Goal: Task Accomplishment & Management: Use online tool/utility

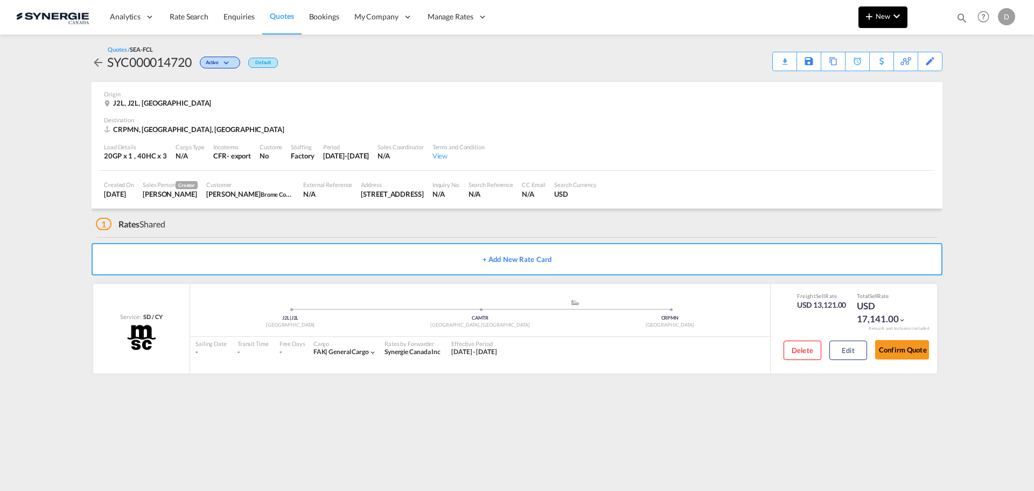
click at [883, 14] on span "New" at bounding box center [883, 16] width 40 height 9
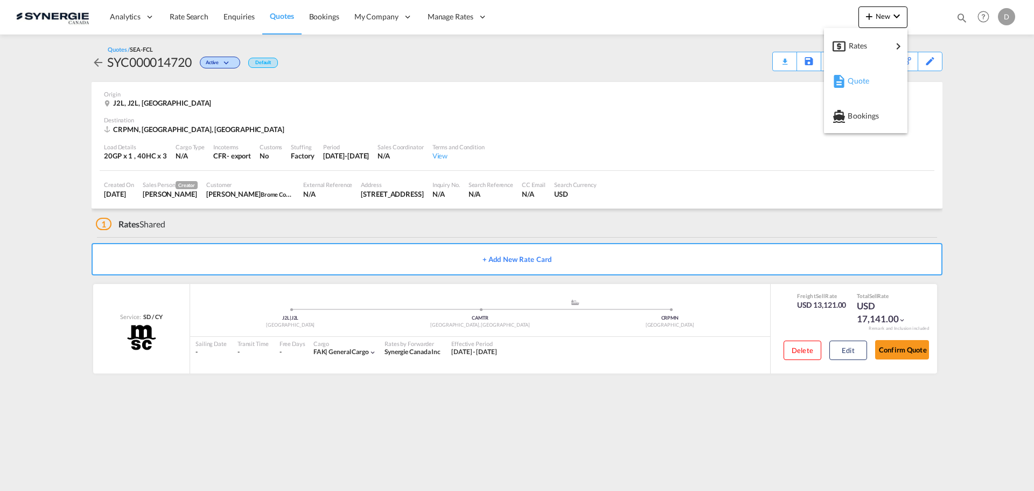
click at [860, 76] on span "Quote" at bounding box center [854, 81] width 12 height 22
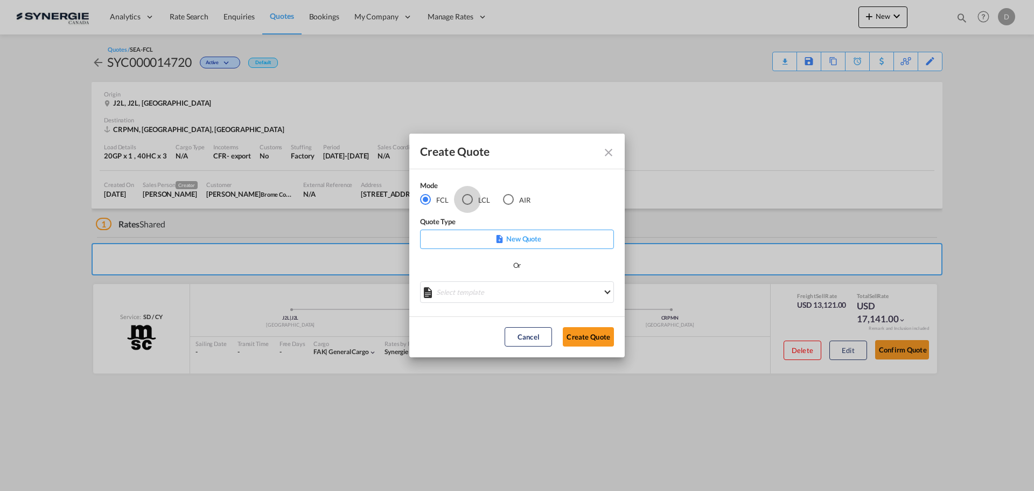
click at [471, 201] on div "LCL" at bounding box center [467, 199] width 11 height 11
click at [539, 291] on md-select "Select template New DAP Import LCL [PERSON_NAME] | [DATE] [GEOGRAPHIC_DATA] LCL…" at bounding box center [517, 292] width 194 height 22
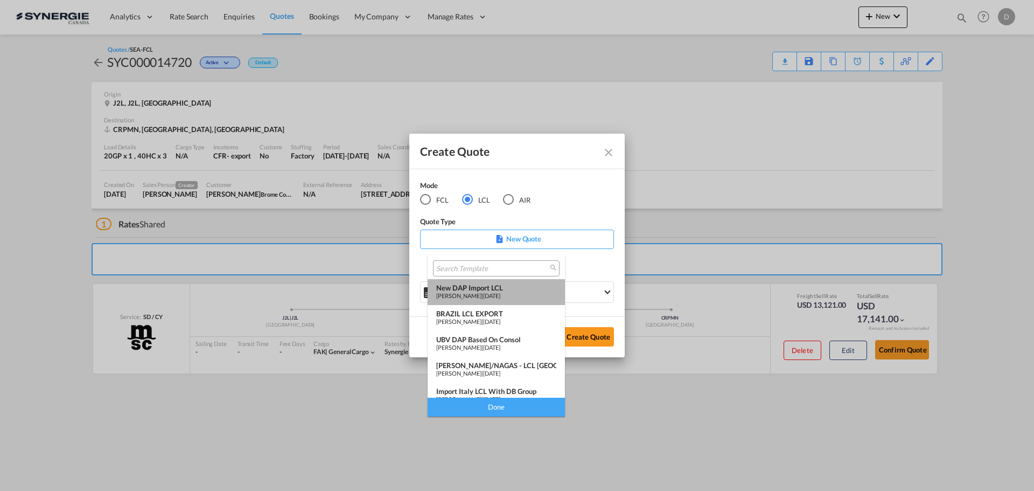
click at [501, 286] on div "New DAP Import LCL" at bounding box center [496, 287] width 120 height 9
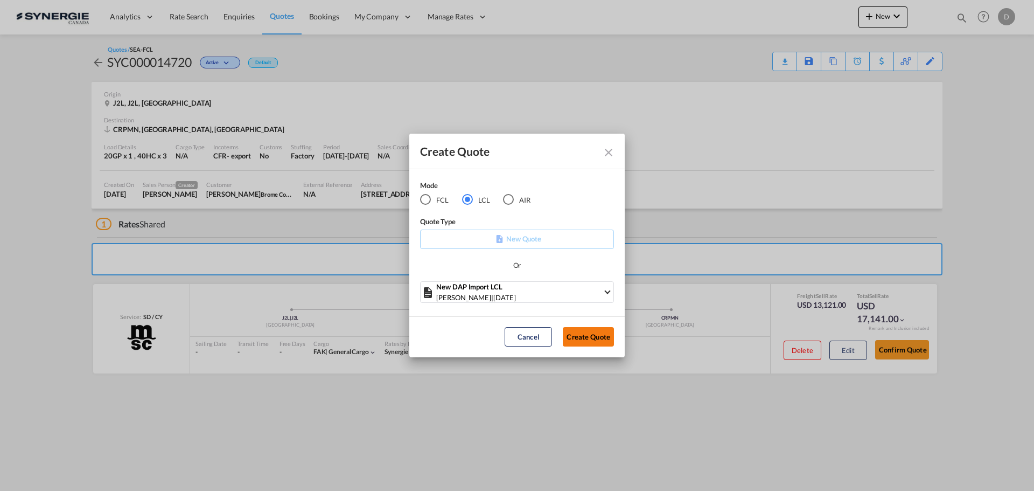
click at [583, 338] on button "Create Quote" at bounding box center [588, 336] width 51 height 19
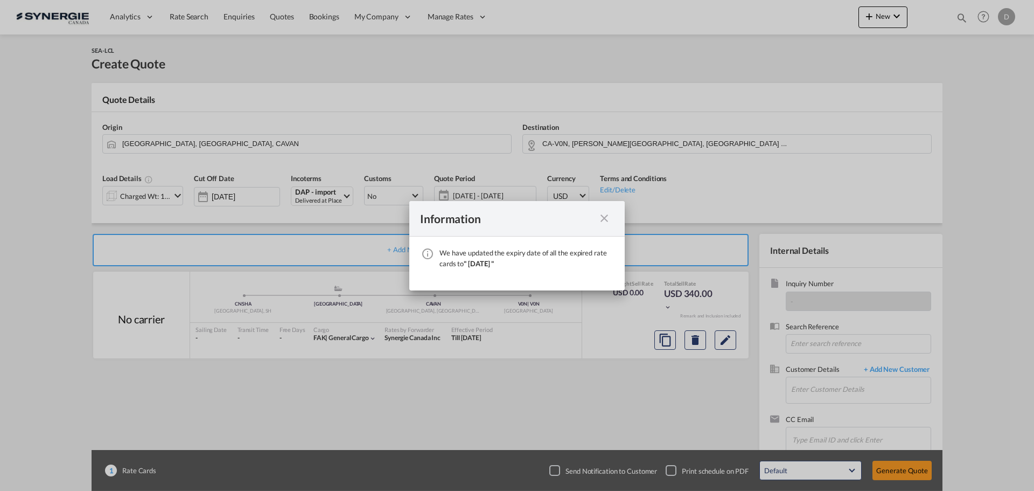
click at [607, 220] on md-icon "icon-close fg-AAA8AD cursor" at bounding box center [604, 218] width 13 height 13
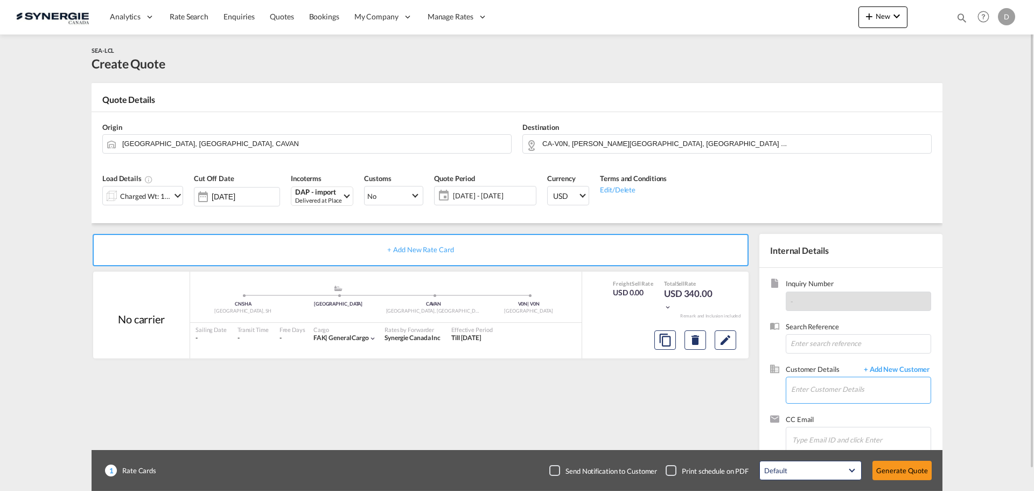
click at [863, 381] on input "Enter Customer Details" at bounding box center [861, 389] width 140 height 24
paste input "[EMAIL_ADDRESS][DOMAIN_NAME]"
click at [815, 367] on div "Mayja . [EMAIL_ADDRESS][DOMAIN_NAME]" at bounding box center [861, 362] width 140 height 29
type input "Super Popular Logistics, Mayja ., [EMAIL_ADDRESS][DOMAIN_NAME]"
drag, startPoint x: 503, startPoint y: 141, endPoint x: 482, endPoint y: 143, distance: 21.7
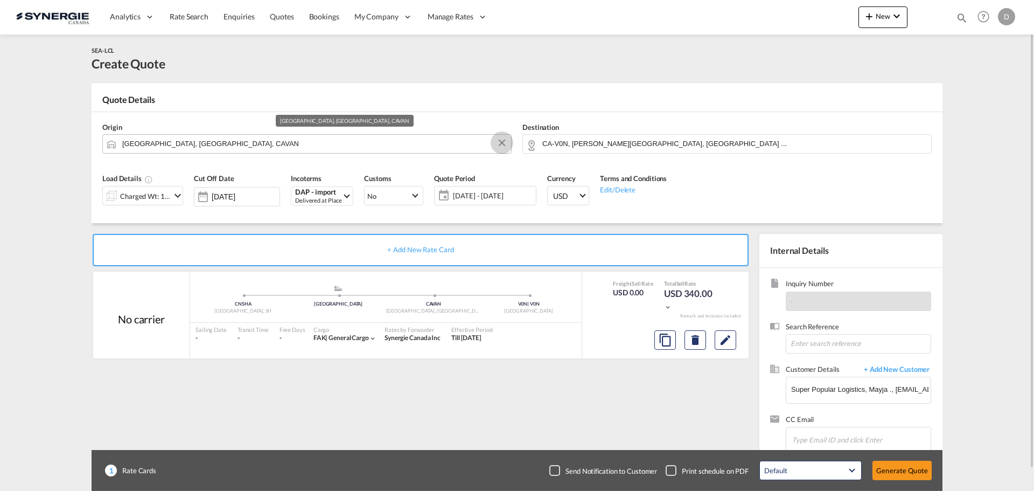
click at [503, 141] on md-icon "Clear Input" at bounding box center [502, 143] width 12 height 12
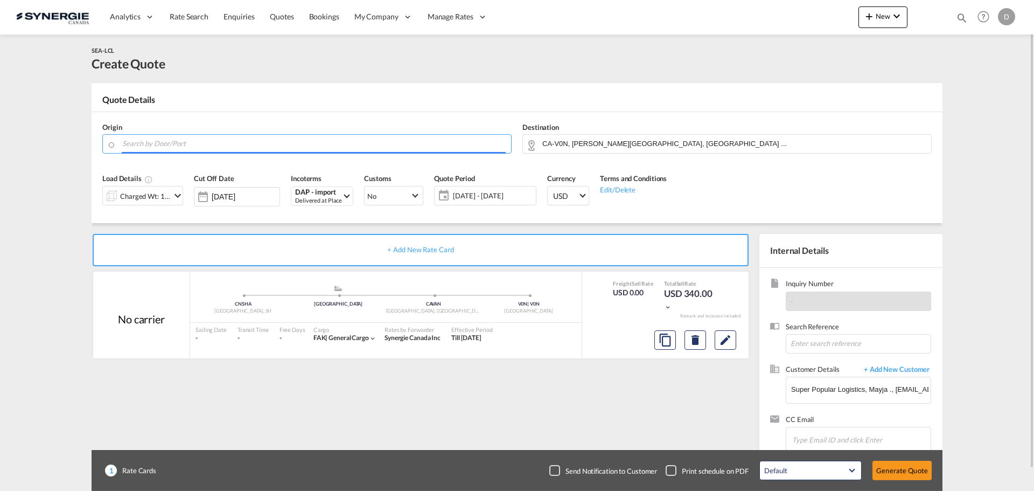
paste input "GuangZhou"
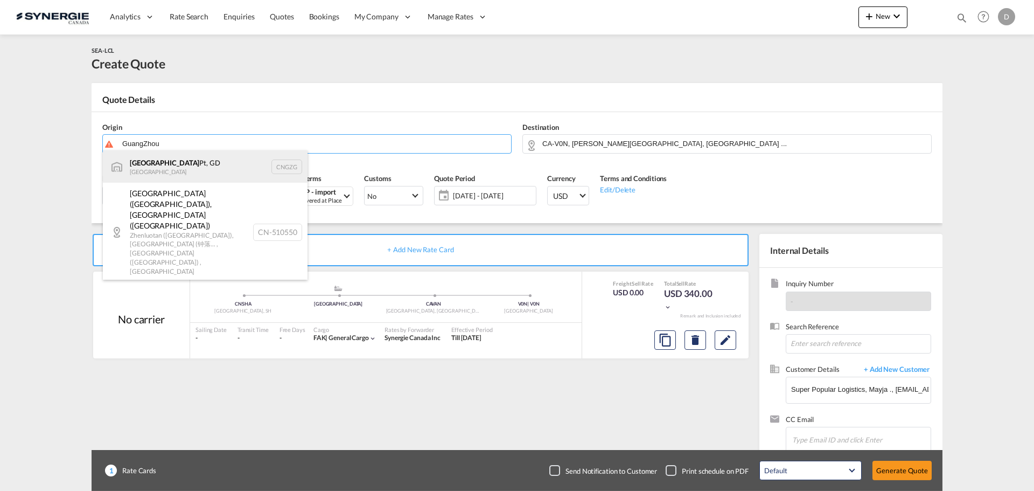
click at [184, 163] on div "Guangzhou Pt, GD China CNGZG" at bounding box center [205, 166] width 205 height 32
type input "Guangzhou Pt, GD, CNGZG"
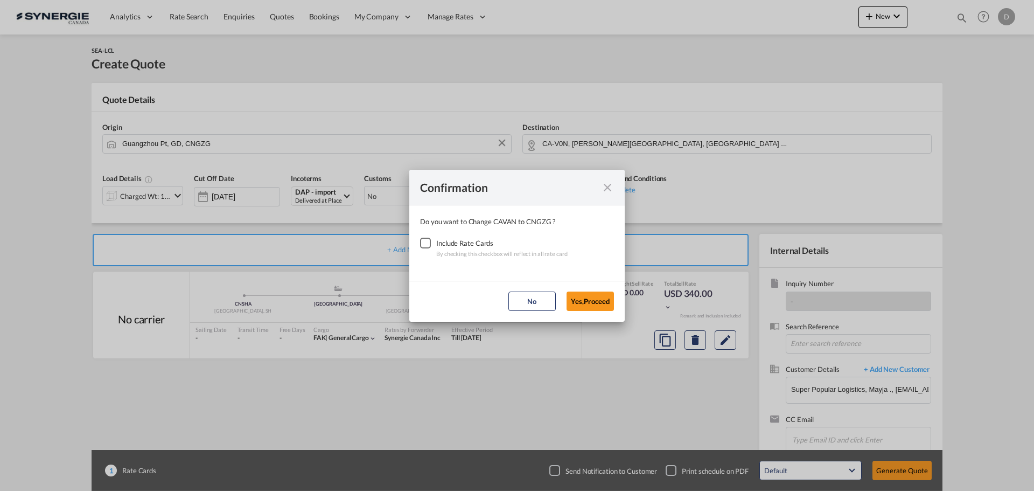
click at [423, 243] on div "Checkbox No Ink" at bounding box center [425, 243] width 11 height 11
click at [591, 298] on button "Yes,Proceed" at bounding box center [590, 300] width 47 height 19
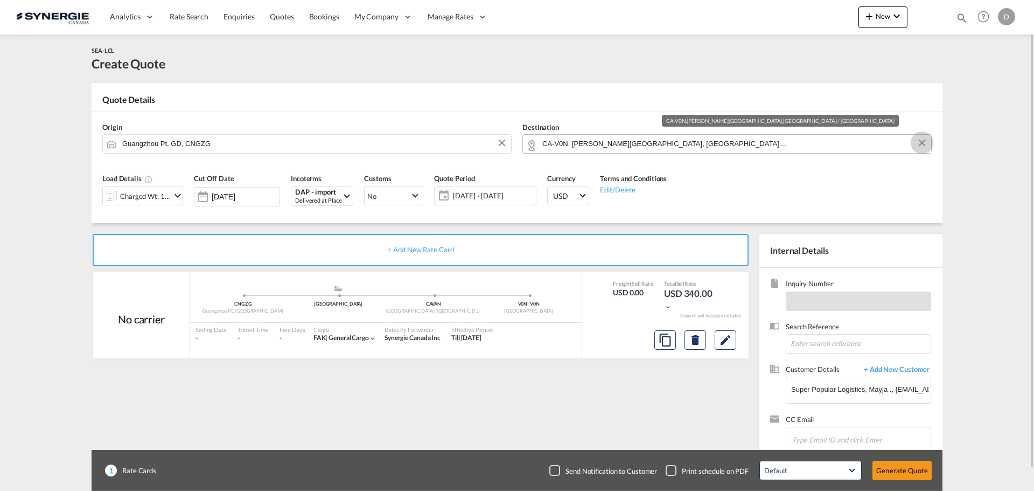
click at [923, 143] on button "Clear Input" at bounding box center [922, 143] width 16 height 16
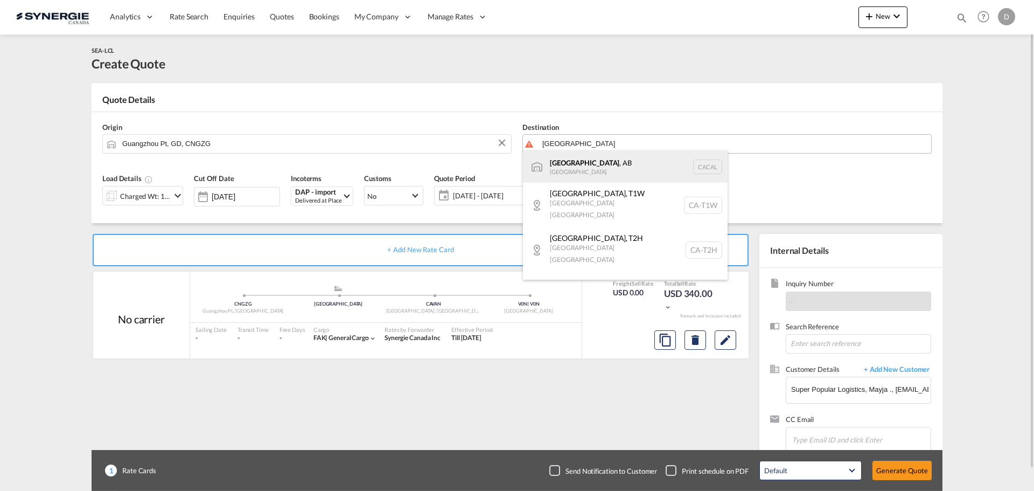
click at [620, 165] on div "[GEOGRAPHIC_DATA] , AB [GEOGRAPHIC_DATA] [PERSON_NAME]" at bounding box center [625, 166] width 205 height 32
type input "[GEOGRAPHIC_DATA], [GEOGRAPHIC_DATA], [GEOGRAPHIC_DATA]"
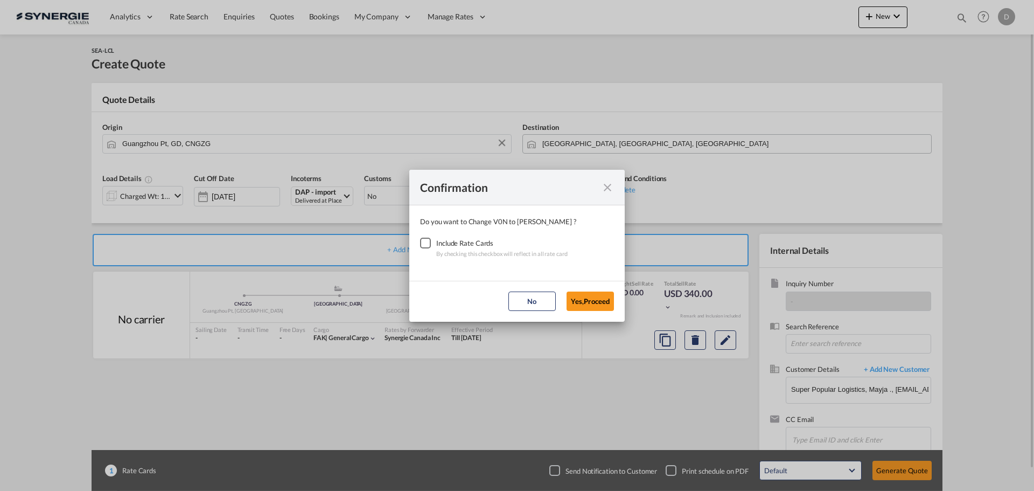
click at [429, 244] on div "Checkbox No Ink" at bounding box center [425, 243] width 11 height 11
click at [590, 303] on button "Yes,Proceed" at bounding box center [590, 300] width 47 height 19
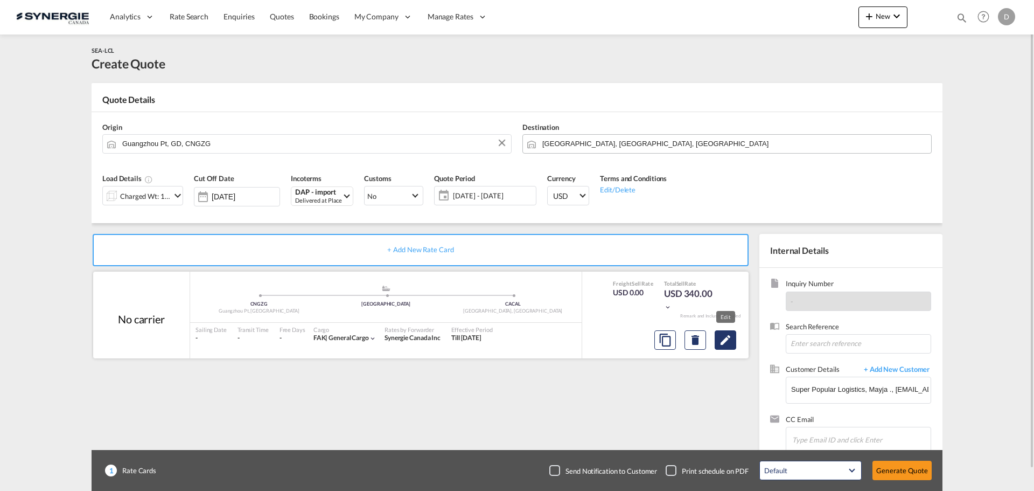
click at [727, 343] on md-icon "Edit" at bounding box center [725, 339] width 13 height 13
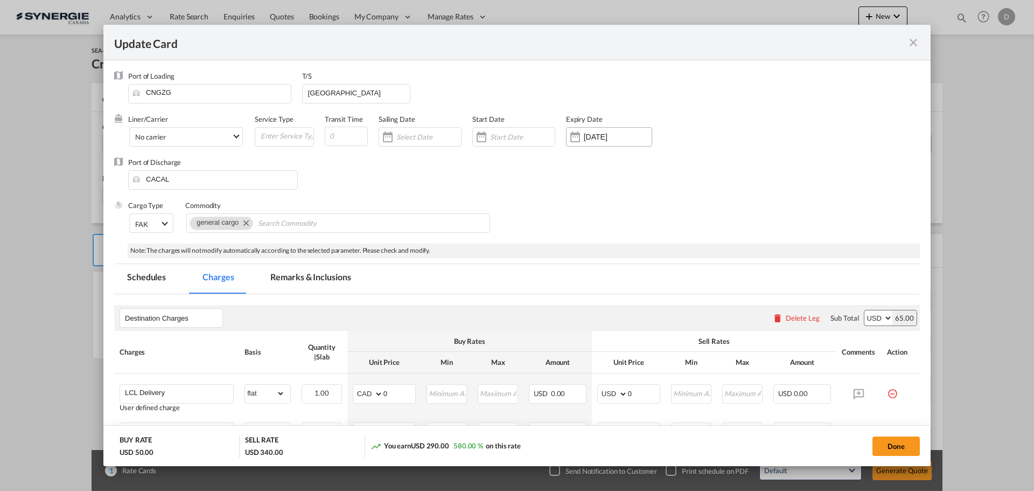
click at [577, 141] on div "Update Card Port ..." at bounding box center [575, 137] width 17 height 22
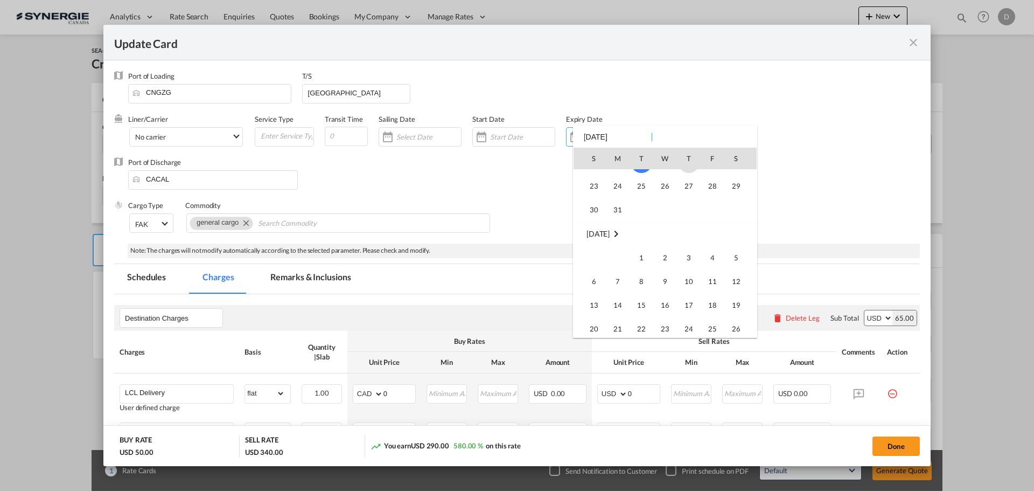
scroll to position [251232, 0]
click at [742, 207] on span "12" at bounding box center [737, 210] width 22 height 22
type input "[DATE]"
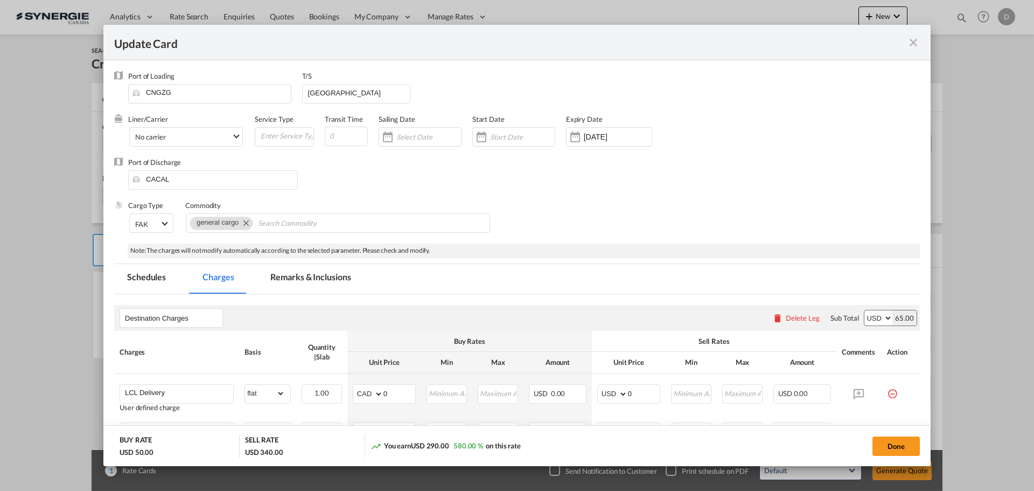
click at [640, 210] on div "Cargo Type FAK FAK GCR GDSM General Cargo Hazardous Cargo Ambient Foodstuff Chi…" at bounding box center [524, 221] width 792 height 43
click at [483, 138] on div "Update Card Port ..." at bounding box center [481, 137] width 17 height 22
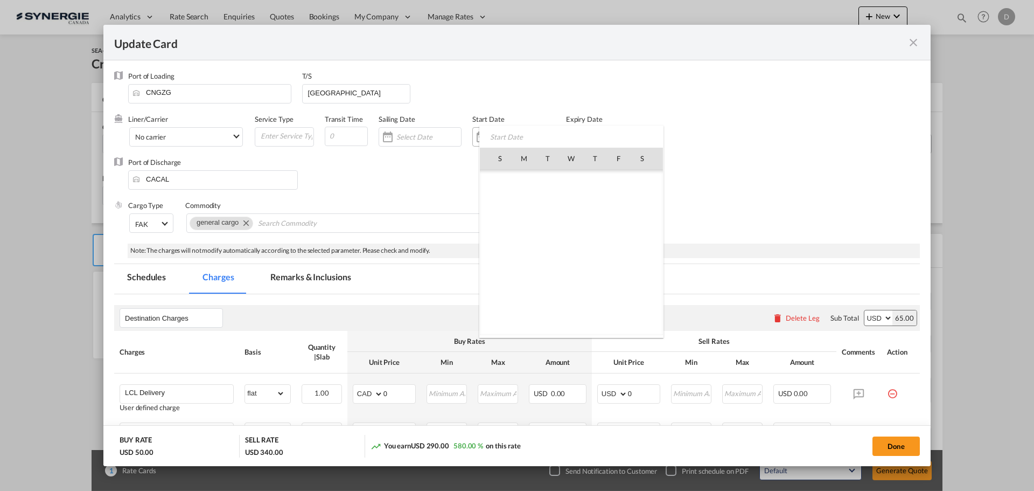
scroll to position [249500, 0]
click at [622, 225] on span "12" at bounding box center [619, 229] width 23 height 23
type input "[DATE]"
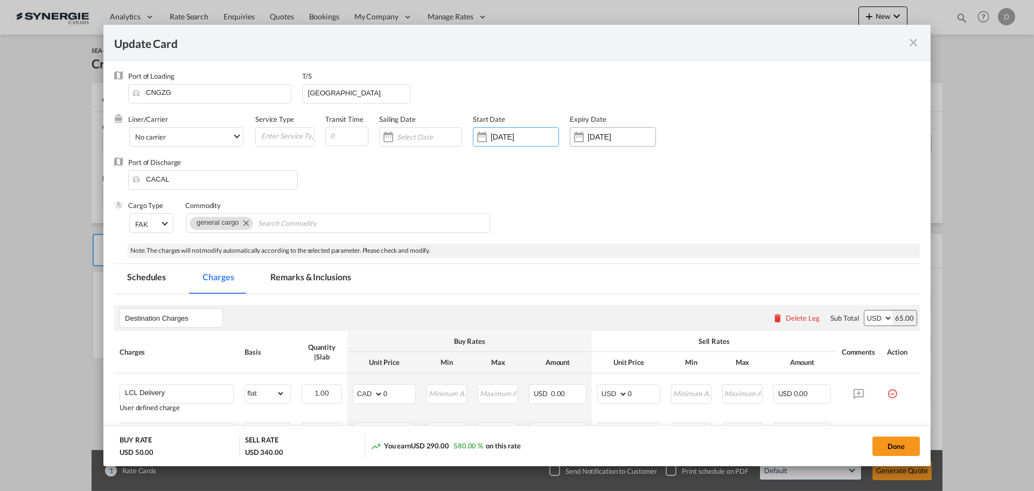
click at [585, 137] on div "Update Card Port ..." at bounding box center [578, 137] width 17 height 22
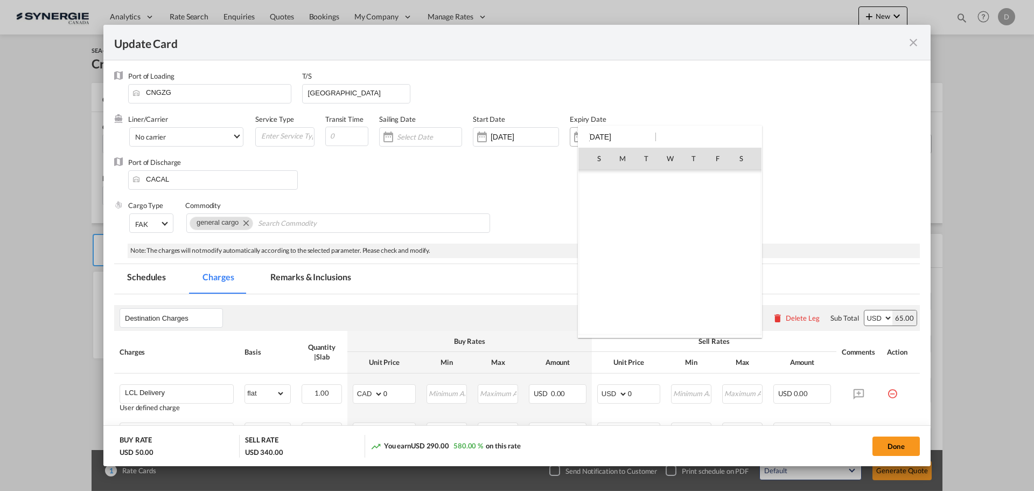
scroll to position [1713, 0]
click at [676, 299] on span "30" at bounding box center [670, 300] width 22 height 22
type input "[DATE]"
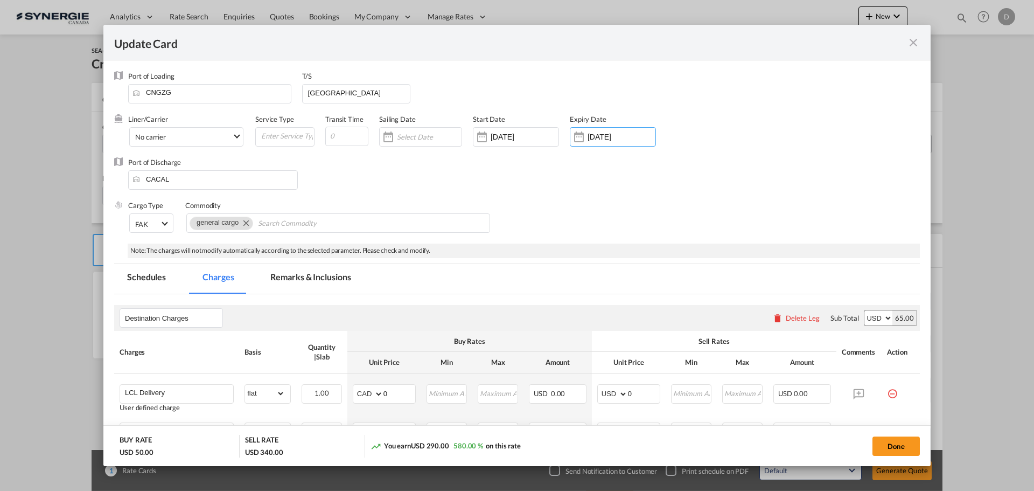
click at [591, 213] on div "Cargo Type FAK FAK GCR GDSM General Cargo Hazardous Cargo Ambient Foodstuff Chi…" at bounding box center [524, 221] width 792 height 43
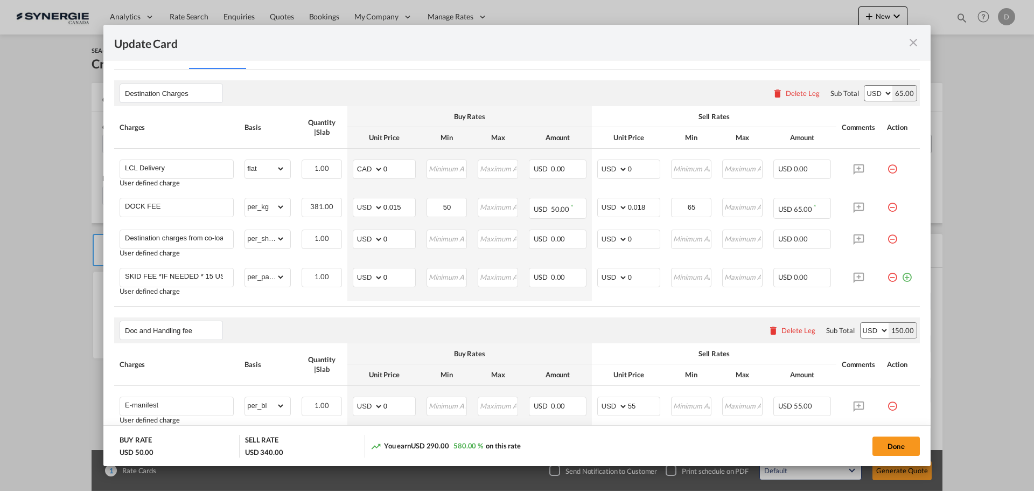
scroll to position [162, 0]
